Goal: Transaction & Acquisition: Purchase product/service

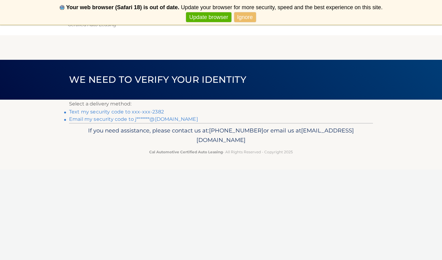
click at [208, 19] on link "Update browser" at bounding box center [208, 17] width 45 height 10
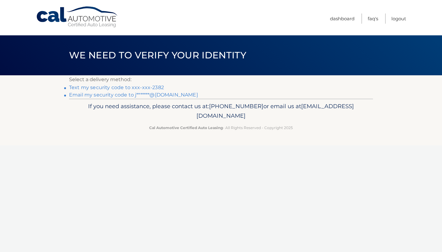
click at [135, 88] on link "Text my security code to xxx-xxx-2382" at bounding box center [116, 87] width 95 height 6
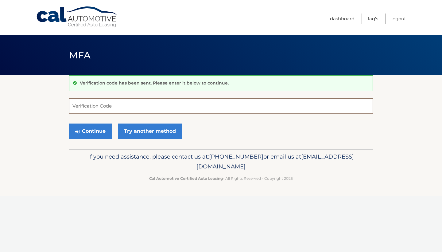
click at [77, 107] on input "Verification Code" at bounding box center [221, 105] width 304 height 15
type input "877881"
click at [87, 131] on button "Continue" at bounding box center [90, 130] width 43 height 15
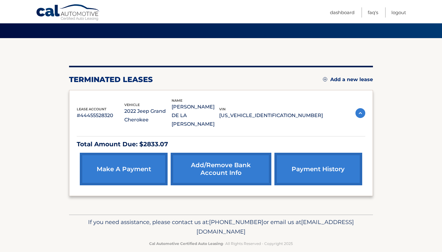
scroll to position [37, 0]
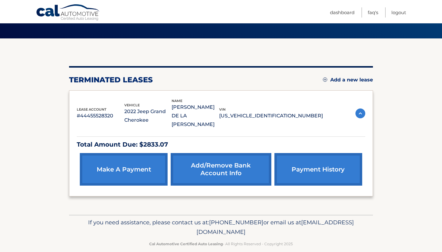
click at [144, 166] on link "make a payment" at bounding box center [124, 169] width 88 height 33
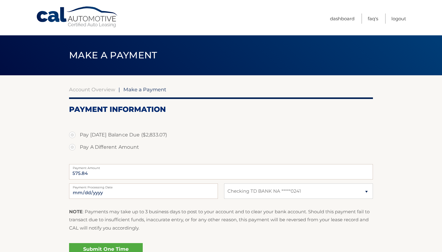
select select "NTYxMGMyM2UtYWI1Mi00ODkxLTllNWQtYmMzNDVmYmYyYzdh"
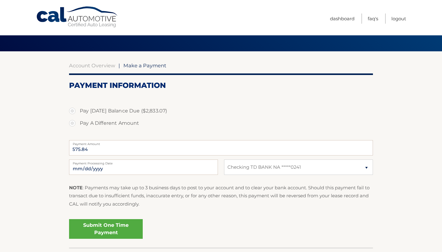
scroll to position [27, 0]
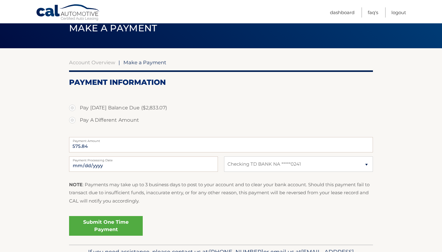
click at [73, 120] on label "Pay A Different Amount" at bounding box center [221, 120] width 304 height 12
click at [73, 120] on input "Pay A Different Amount" at bounding box center [75, 119] width 6 height 10
radio input "true"
click at [99, 147] on input "Payment Amount" at bounding box center [221, 144] width 304 height 15
type input "433.07"
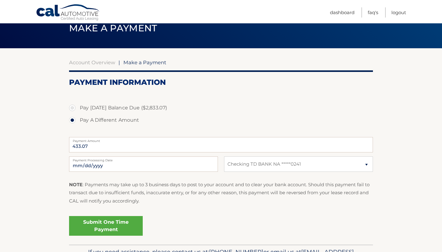
click at [100, 229] on link "Submit One Time Payment" at bounding box center [106, 226] width 74 height 20
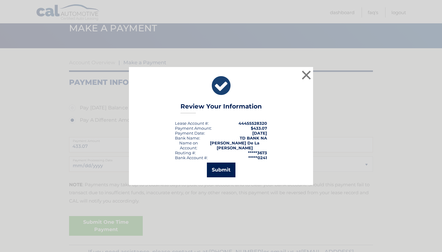
click at [224, 169] on button "Submit" at bounding box center [221, 169] width 29 height 15
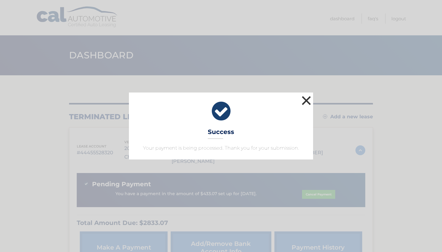
click at [306, 101] on button "×" at bounding box center [306, 100] width 12 height 12
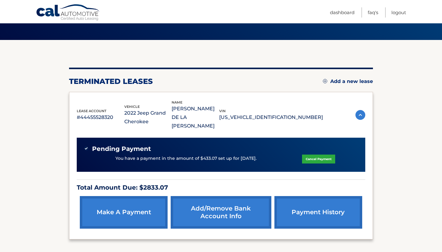
scroll to position [35, 0]
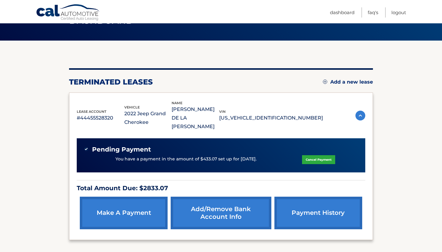
click at [324, 202] on link "payment history" at bounding box center [318, 212] width 88 height 33
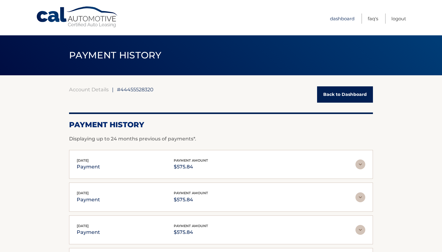
click at [337, 19] on link "Dashboard" at bounding box center [342, 19] width 25 height 10
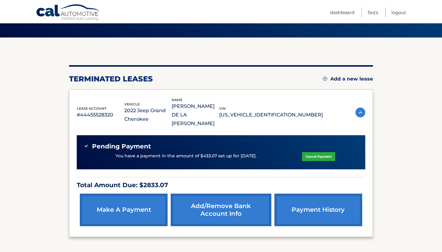
scroll to position [26, 0]
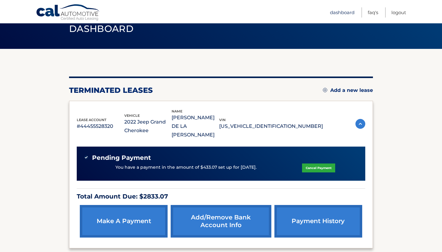
click at [339, 13] on link "Dashboard" at bounding box center [342, 12] width 25 height 10
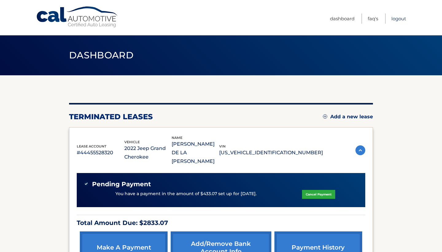
click at [400, 17] on link "Logout" at bounding box center [398, 19] width 15 height 10
